Goal: Task Accomplishment & Management: Manage account settings

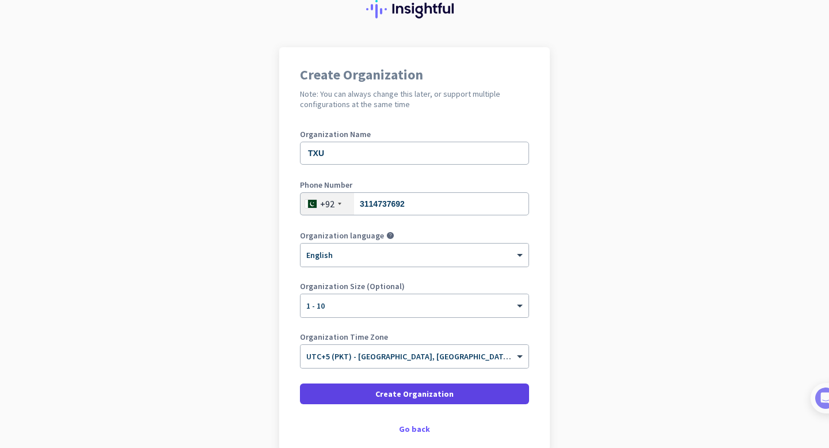
scroll to position [109, 0]
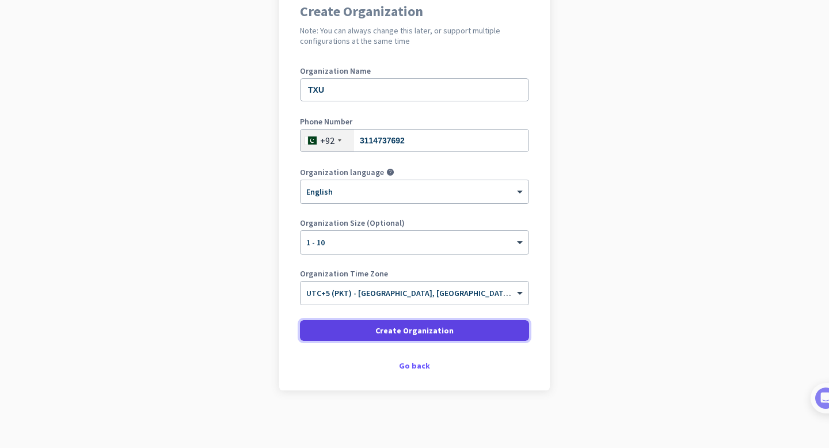
click at [398, 335] on span "Create Organization" at bounding box center [414, 331] width 78 height 12
click at [402, 337] on span at bounding box center [414, 330] width 229 height 28
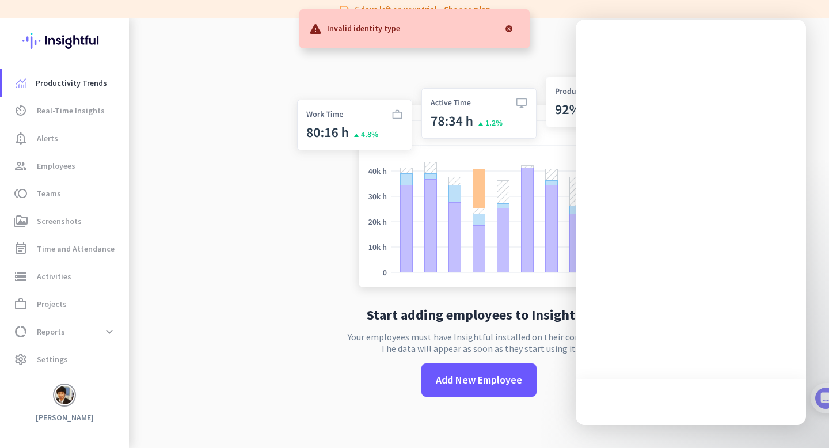
click at [510, 31] on div at bounding box center [508, 28] width 23 height 23
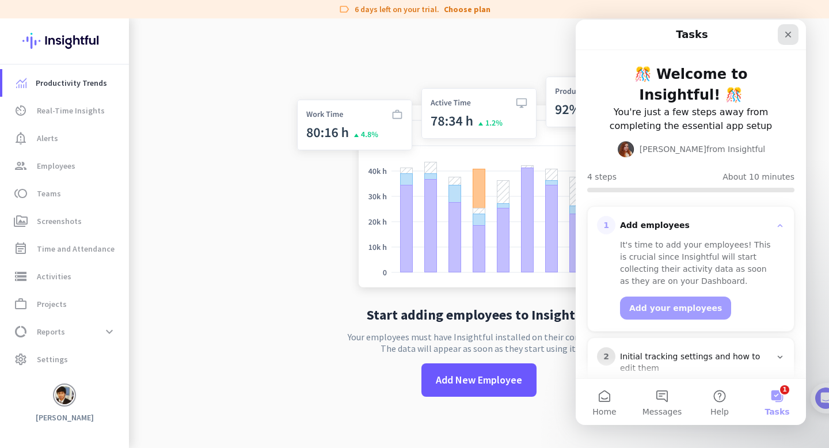
click at [781, 35] on div "Close" at bounding box center [787, 34] width 21 height 21
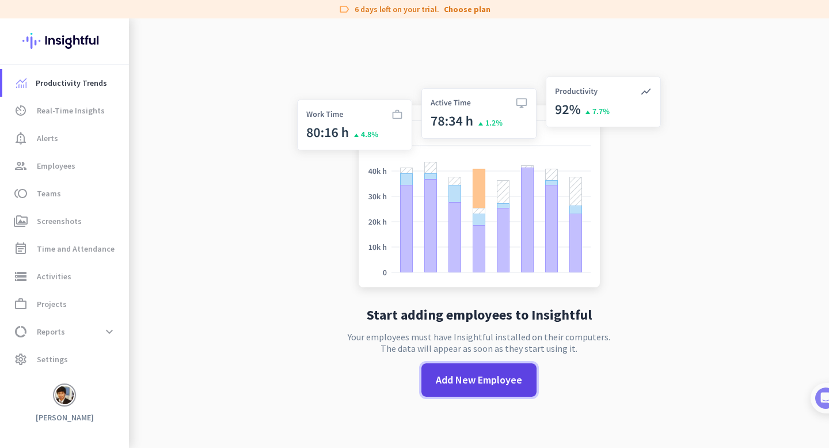
click at [498, 370] on span at bounding box center [478, 380] width 115 height 28
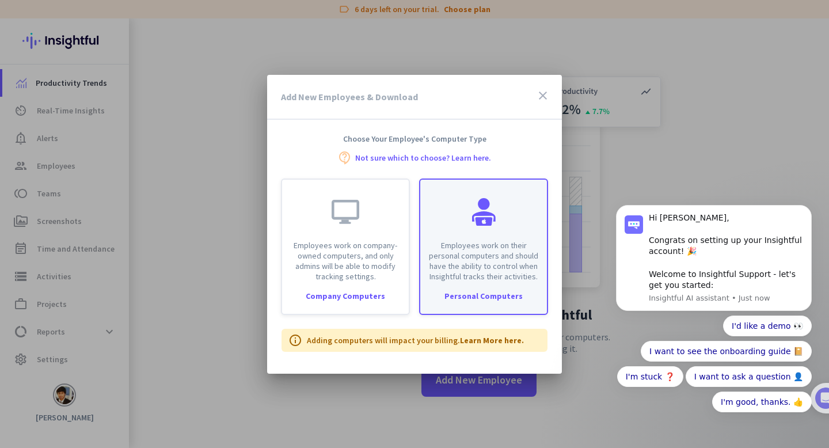
click at [467, 230] on div "Employees work on their personal computers and should have the ability to contr…" at bounding box center [483, 231] width 127 height 102
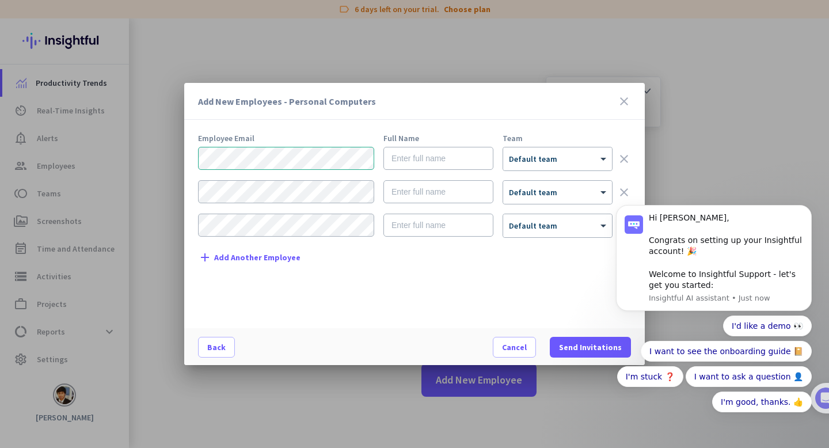
click at [457, 170] on div at bounding box center [438, 159] width 110 height 24
click at [453, 161] on input "text" at bounding box center [438, 158] width 110 height 23
click at [447, 161] on input "[PERSON_NAME]" at bounding box center [438, 158] width 110 height 23
type input "[PERSON_NAME]"
click at [515, 154] on div at bounding box center [557, 155] width 109 height 10
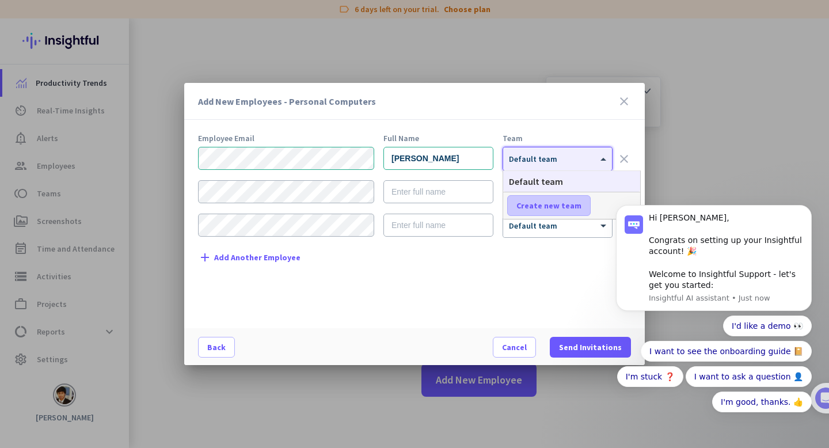
click at [537, 201] on span "Create new team" at bounding box center [548, 206] width 65 height 12
click at [540, 207] on input "text" at bounding box center [549, 205] width 85 height 21
type input "Upwork"
click at [608, 207] on body "Hi [PERSON_NAME], Congrats on setting up your Insightful account! 🎉 Welcome to …" at bounding box center [713, 267] width 221 height 342
click at [613, 203] on body "Hi [PERSON_NAME], Congrats on setting up your Insightful account! 🎉 Welcome to …" at bounding box center [713, 267] width 221 height 342
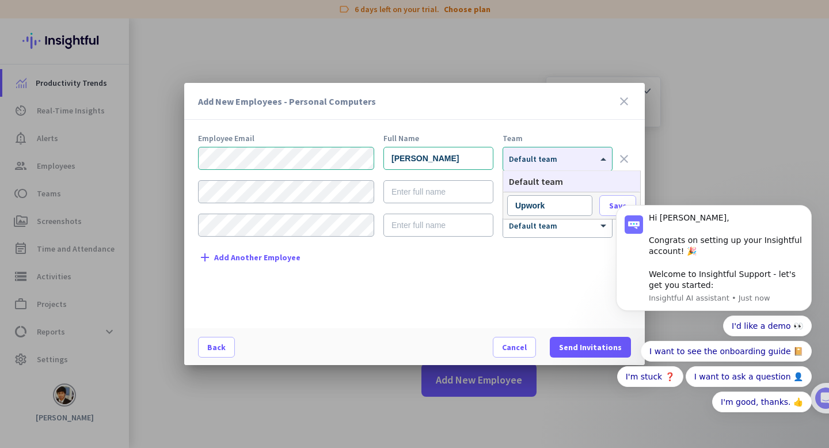
click html "Hi [PERSON_NAME], Congrats on setting up your Insightful account! 🎉 Welcome to …"
click at [806, 209] on icon "Dismiss notification" at bounding box center [808, 208] width 6 height 6
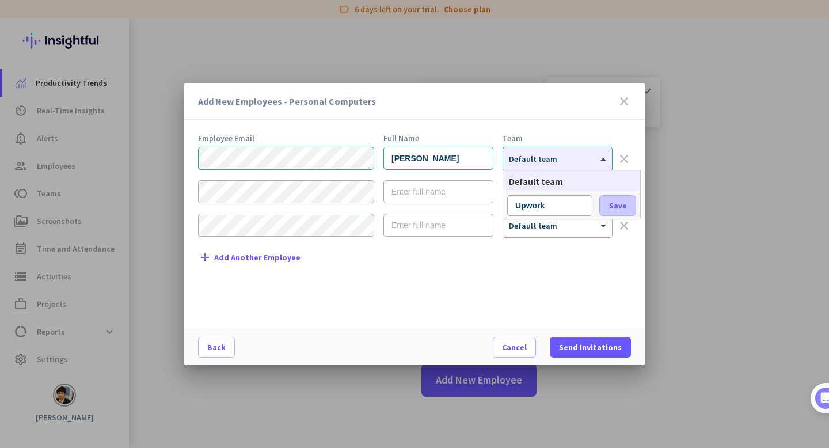
click at [635, 205] on button "Save" at bounding box center [617, 205] width 37 height 21
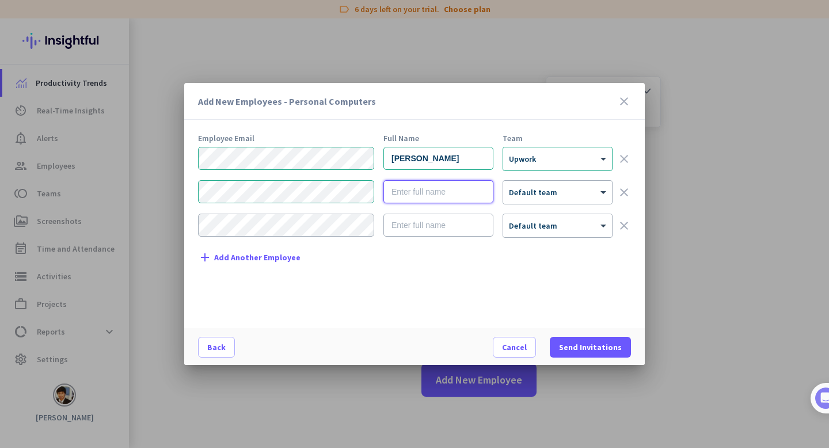
click at [424, 194] on input "text" at bounding box center [438, 191] width 110 height 23
type input "Azka"
click at [527, 194] on span "Default team" at bounding box center [533, 192] width 48 height 10
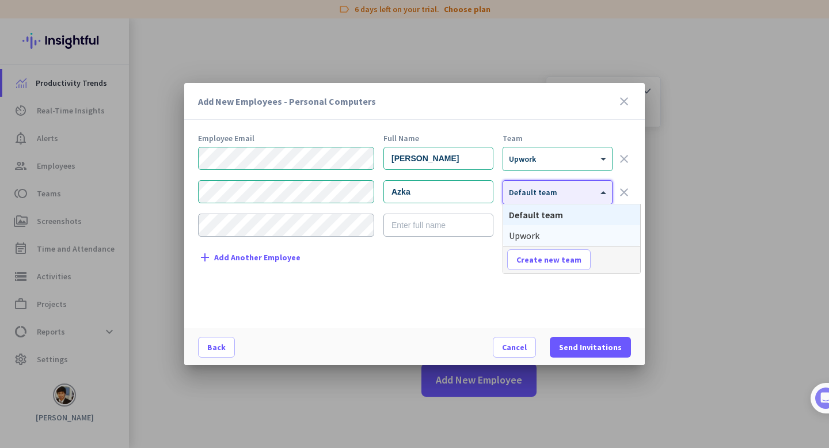
click at [531, 234] on span "Upwork" at bounding box center [524, 236] width 30 height 12
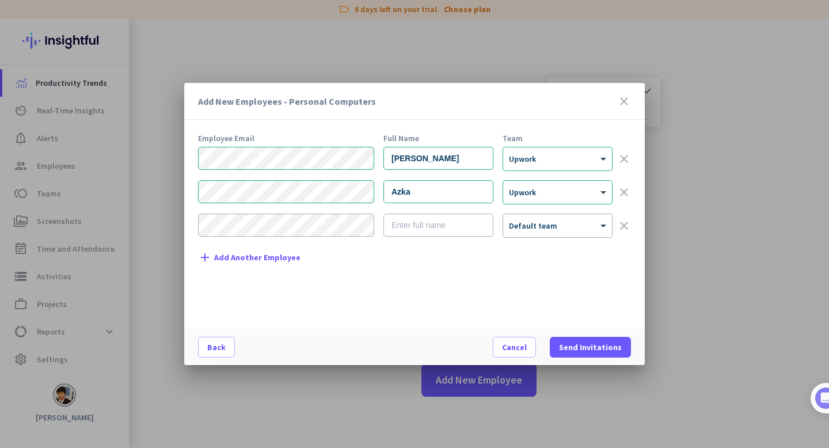
click at [508, 262] on div "Employee Email Full Name Team [PERSON_NAME] × Upwork clear [PERSON_NAME] × Upwo…" at bounding box center [419, 225] width 442 height 182
click at [584, 341] on span "Send Invitations" at bounding box center [590, 347] width 63 height 12
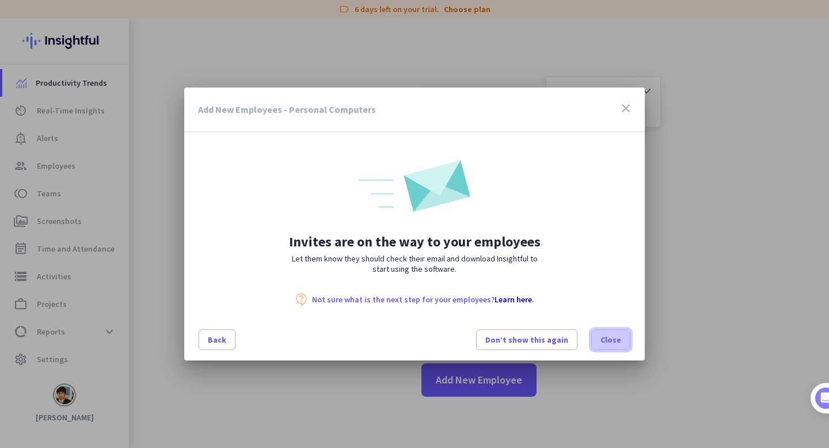
click at [600, 334] on span at bounding box center [611, 340] width 38 height 28
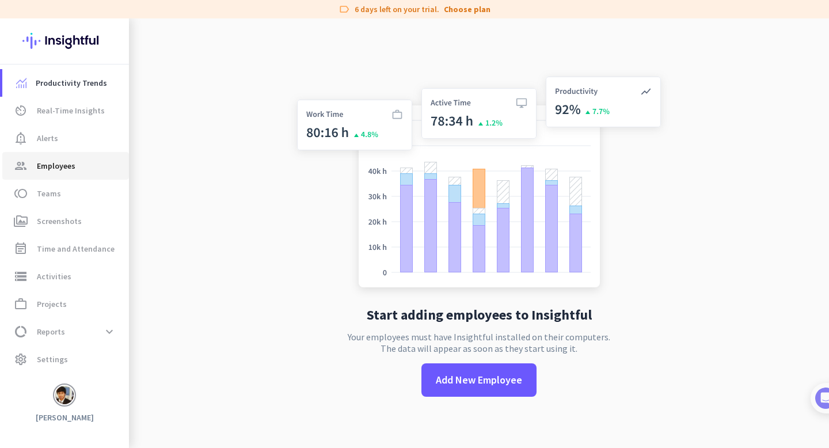
click at [82, 161] on span "group Employees" at bounding box center [66, 166] width 108 height 14
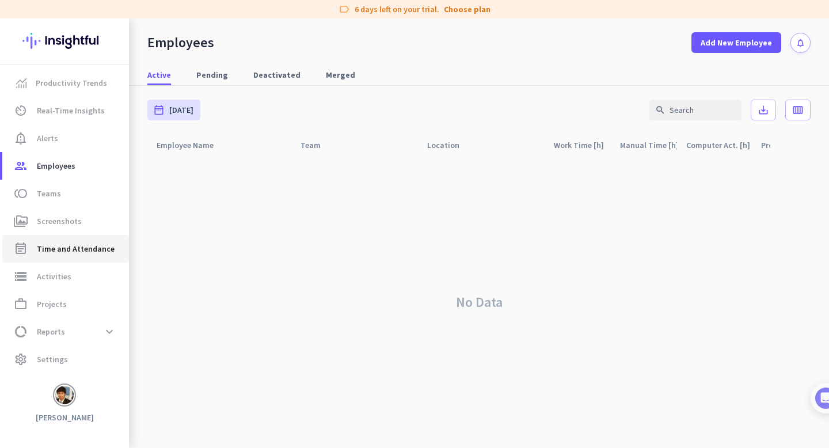
click at [75, 257] on link "event_note Time and Attendance" at bounding box center [65, 249] width 127 height 28
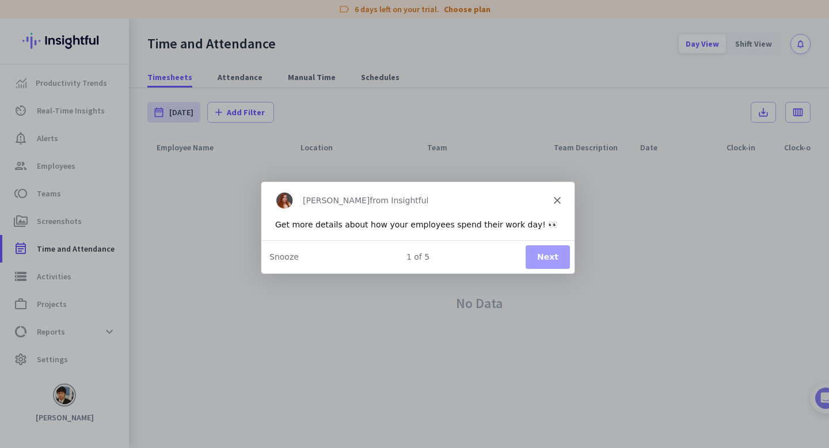
click at [557, 201] on icon "Close" at bounding box center [556, 199] width 7 height 7
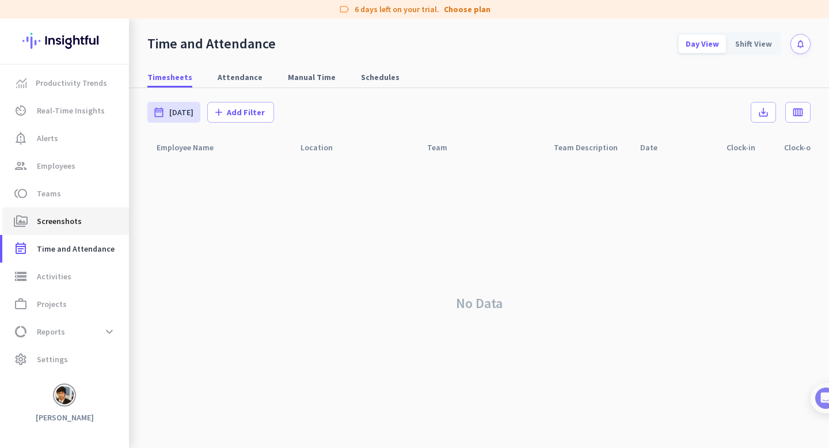
click at [103, 223] on span "perm_media Screenshots" at bounding box center [66, 221] width 108 height 14
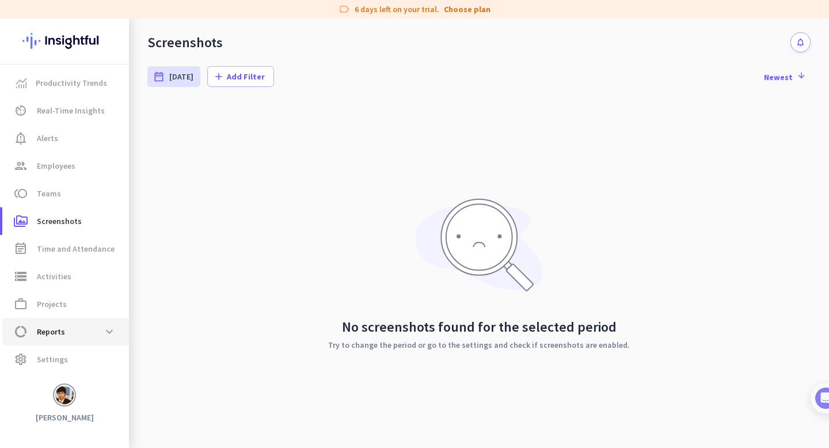
click at [75, 339] on span "data_usage Reports expand_more" at bounding box center [66, 331] width 108 height 21
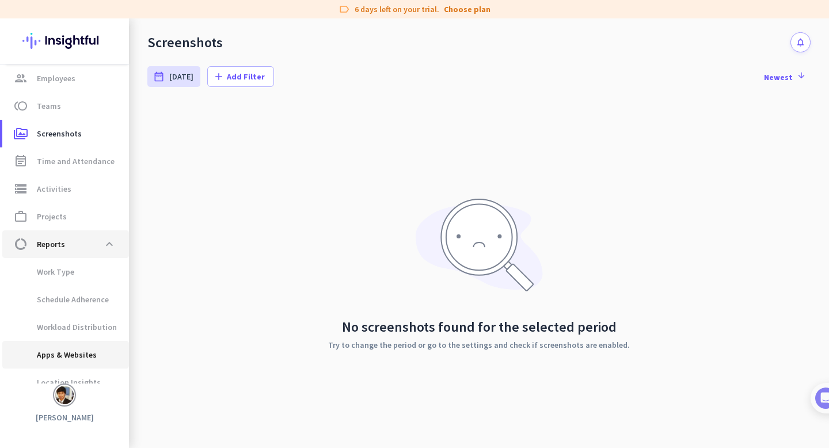
scroll to position [100, 0]
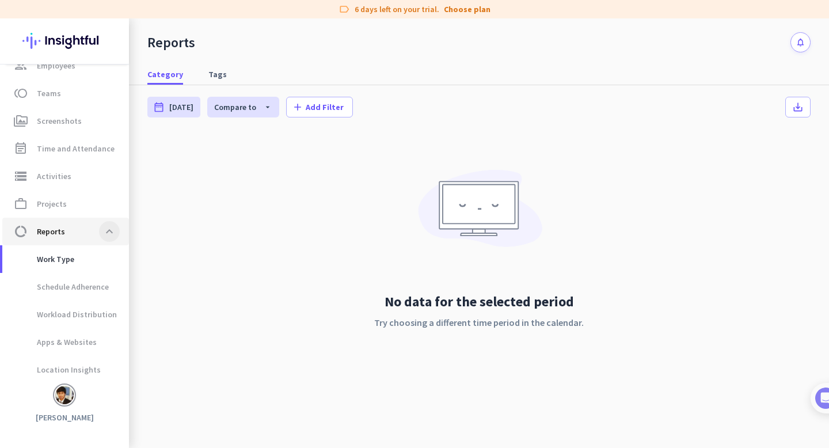
click at [115, 236] on span at bounding box center [109, 231] width 21 height 21
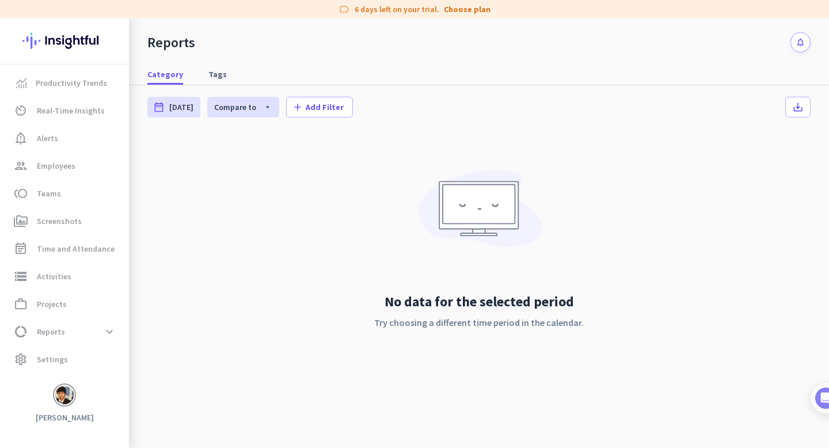
click at [797, 45] on icon "notifications" at bounding box center [800, 42] width 10 height 10
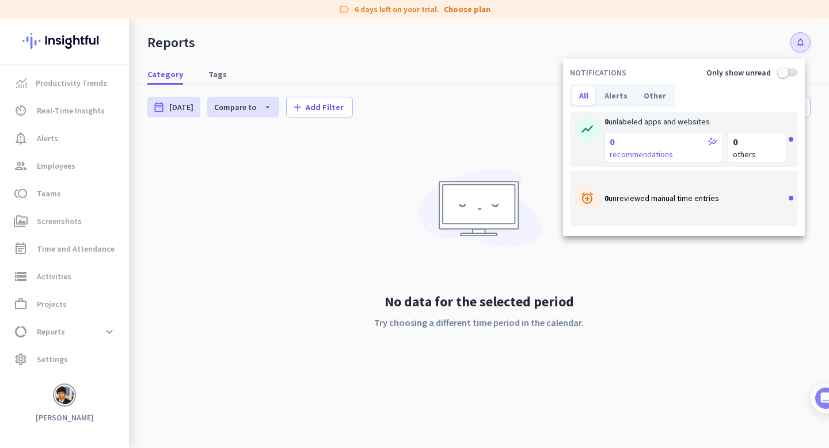
click at [60, 356] on div at bounding box center [414, 224] width 829 height 448
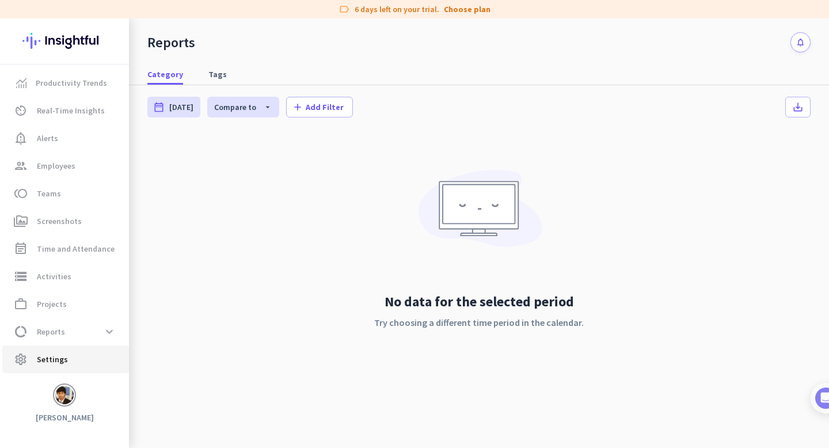
click at [51, 362] on span "Settings" at bounding box center [52, 359] width 31 height 14
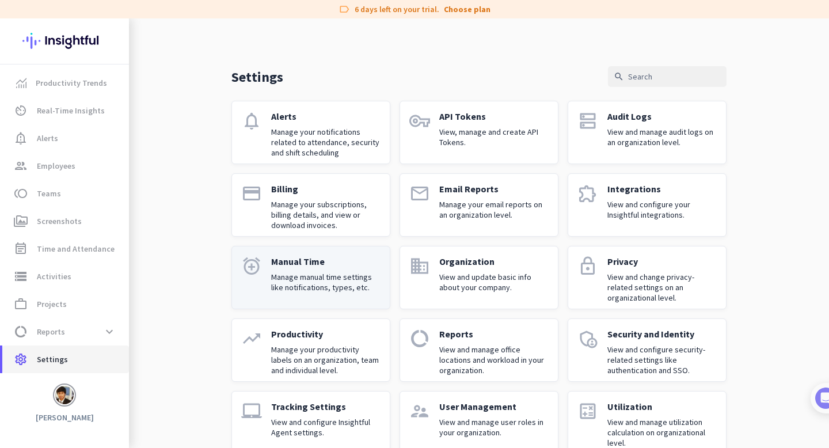
scroll to position [20, 0]
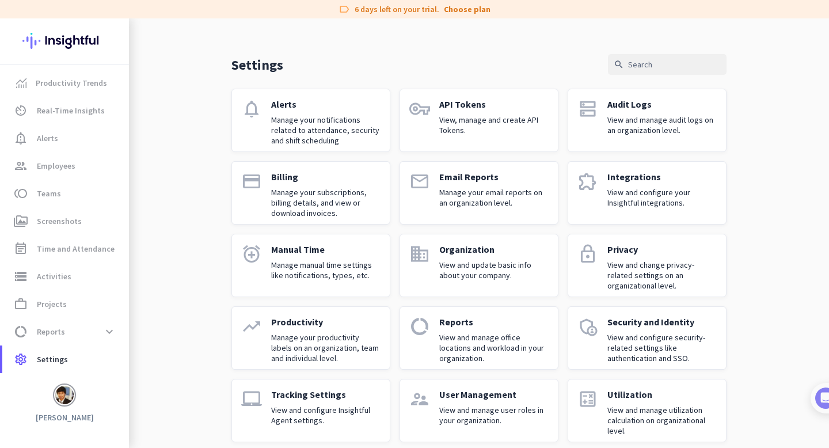
click at [293, 318] on p "Productivity" at bounding box center [325, 322] width 109 height 12
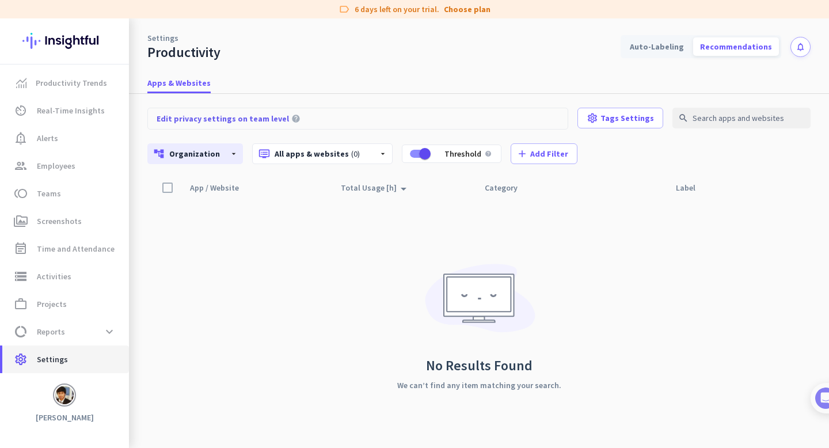
click at [75, 359] on span "settings Settings" at bounding box center [66, 359] width 108 height 14
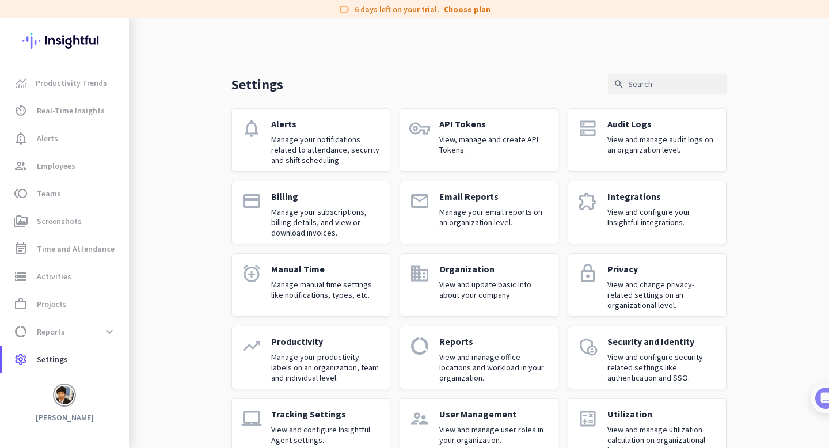
click at [296, 352] on p "Manage your productivity labels on an organization, team and individual level." at bounding box center [325, 367] width 109 height 31
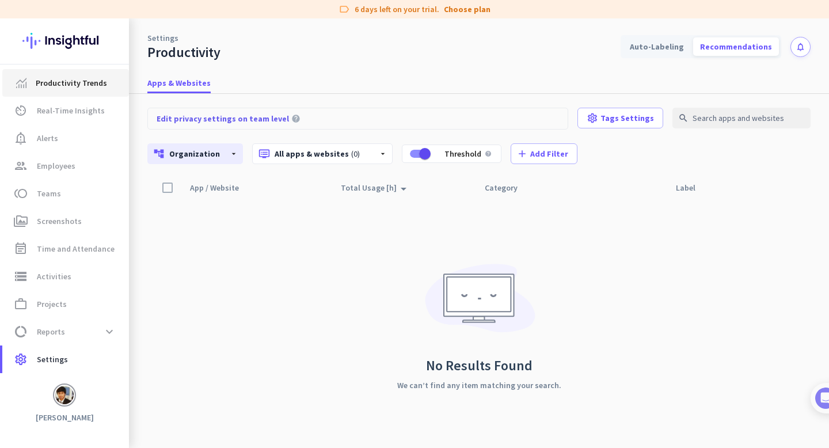
click at [82, 86] on span "Productivity Trends" at bounding box center [71, 83] width 71 height 14
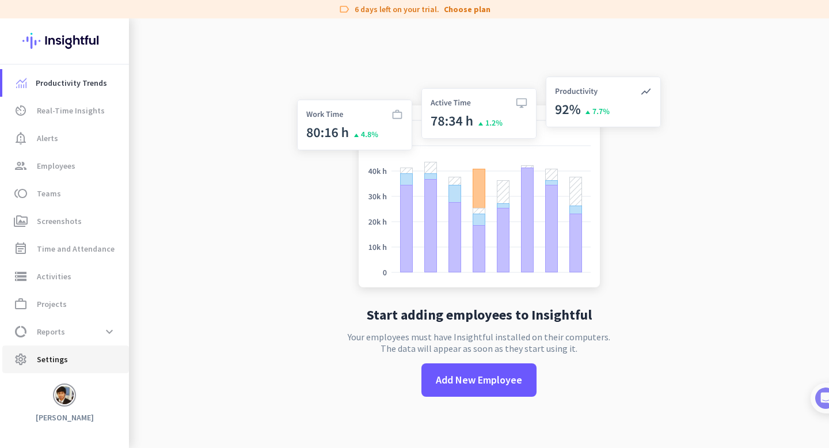
click at [59, 359] on span "Settings" at bounding box center [52, 359] width 31 height 14
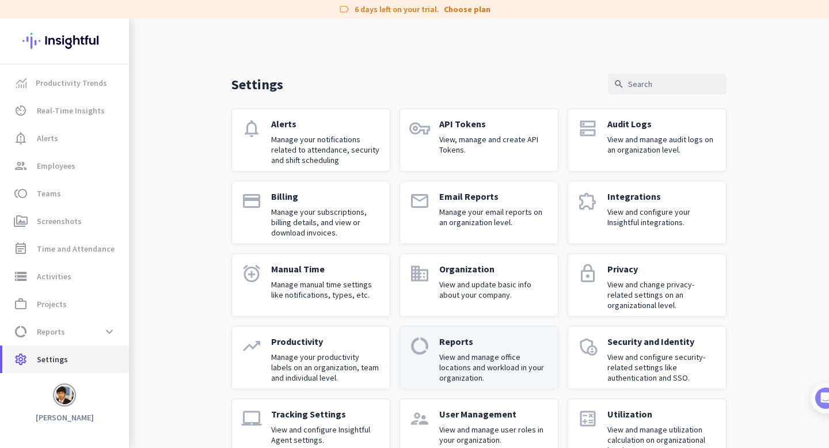
scroll to position [32, 0]
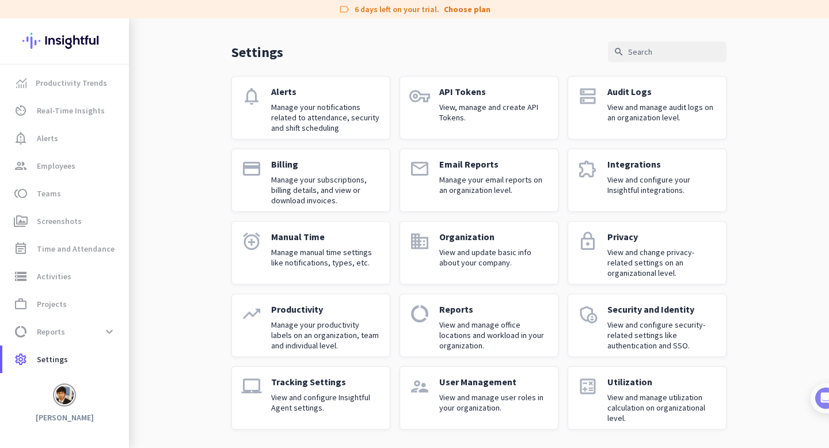
click at [339, 208] on link "payment Billing Manage your subscriptions, billing details, and view or downloa…" at bounding box center [310, 179] width 159 height 63
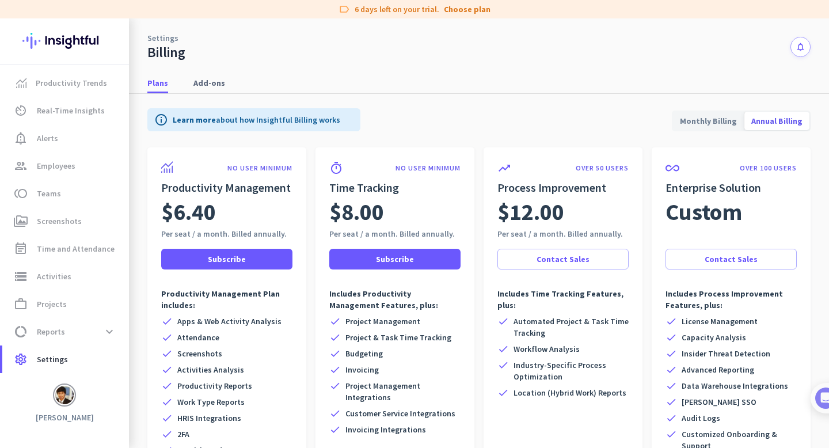
click at [698, 117] on span "Monthly Billing" at bounding box center [708, 121] width 71 height 28
click at [756, 117] on span "Annual Billing" at bounding box center [776, 121] width 65 height 28
click at [711, 125] on span "Monthly Billing" at bounding box center [708, 121] width 71 height 28
click at [761, 123] on span "Annual Billing" at bounding box center [776, 121] width 65 height 28
